Goal: Task Accomplishment & Management: Manage account settings

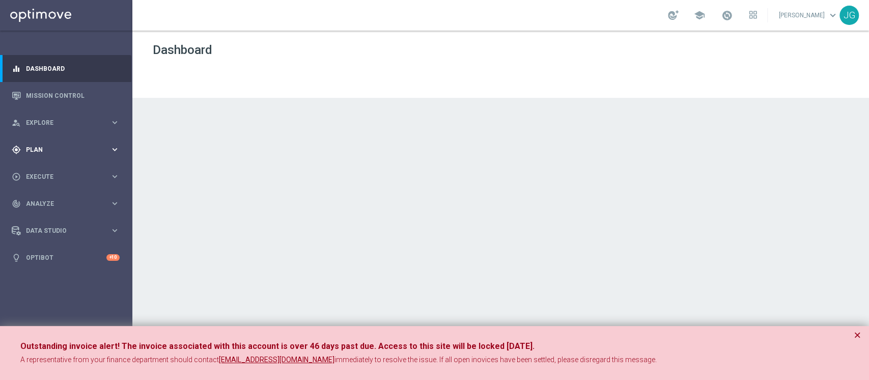
click at [50, 152] on span "Plan" at bounding box center [68, 150] width 84 height 6
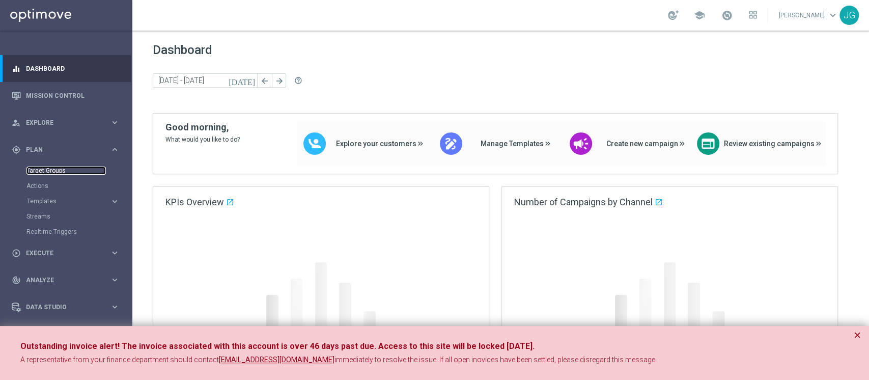
click at [43, 168] on link "Target Groups" at bounding box center [65, 170] width 79 height 8
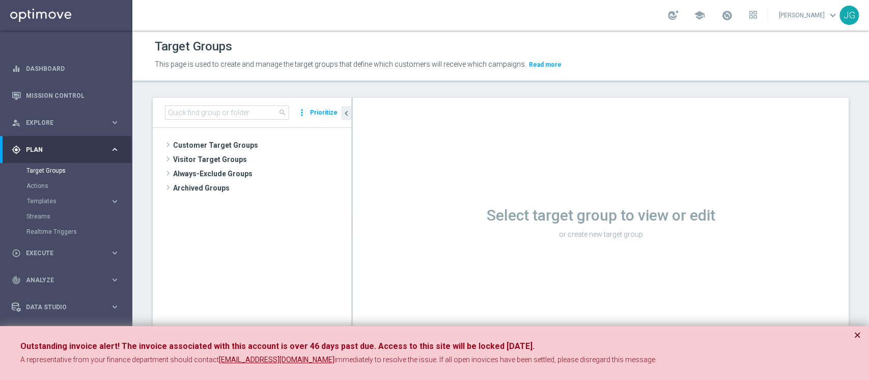
click at [651, 284] on button "×" at bounding box center [857, 335] width 7 height 12
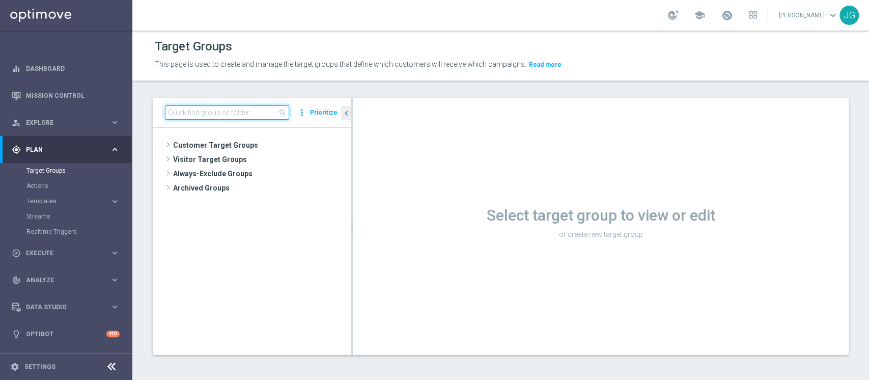
click at [242, 113] on input at bounding box center [227, 112] width 124 height 14
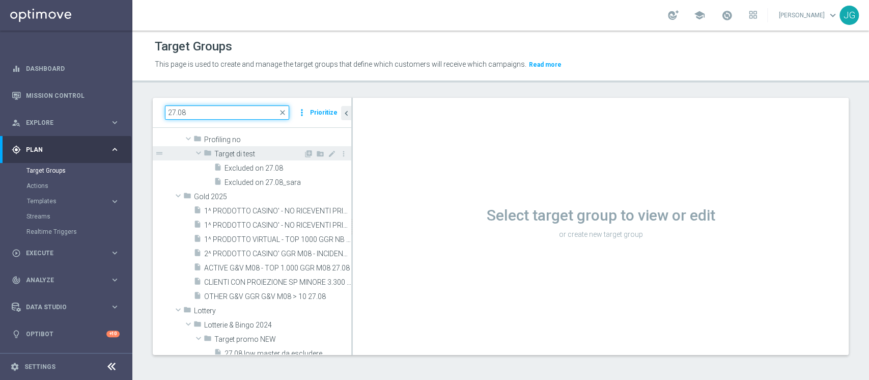
scroll to position [111, 0]
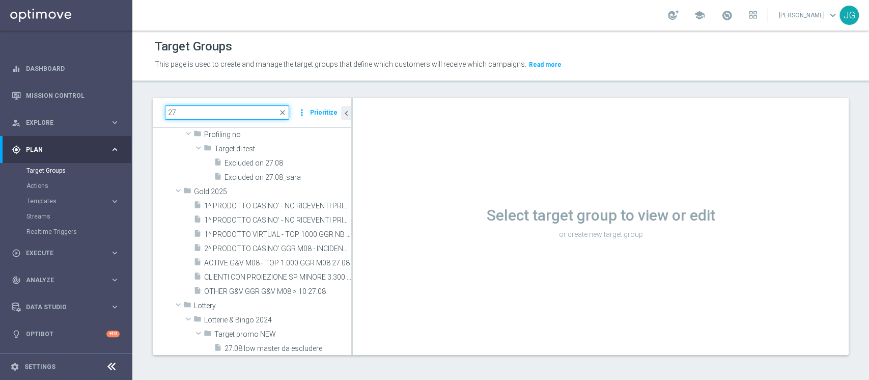
type input "2"
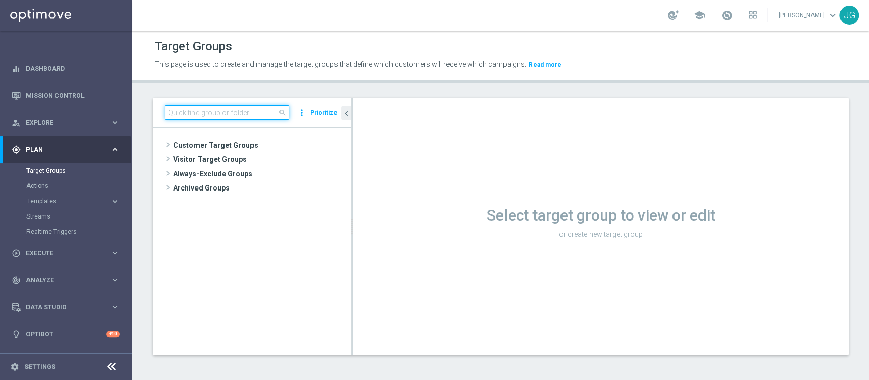
scroll to position [0, 0]
paste input "INATTIVI M08 (NO CONTROL) 27.08"
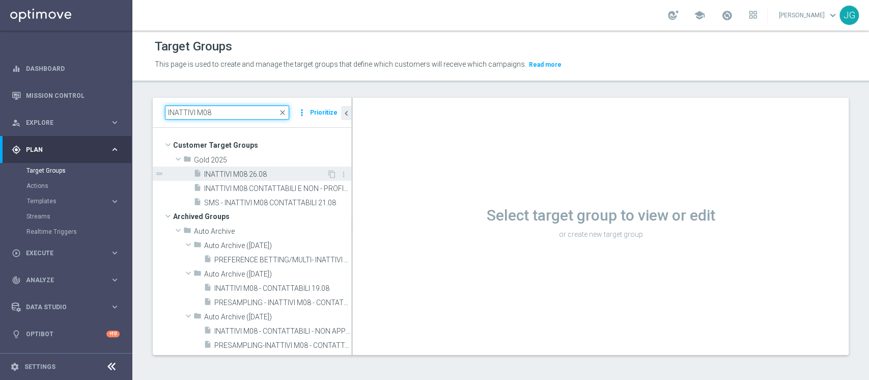
type input "INATTIVI M08"
click at [264, 172] on span "INATTIVI M08 26.08" at bounding box center [265, 174] width 123 height 9
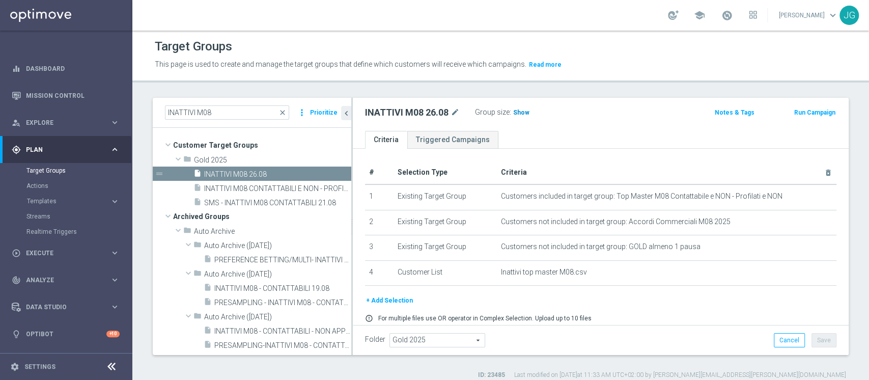
click at [522, 112] on span "Show" at bounding box center [521, 112] width 16 height 7
